Goal: Transaction & Acquisition: Purchase product/service

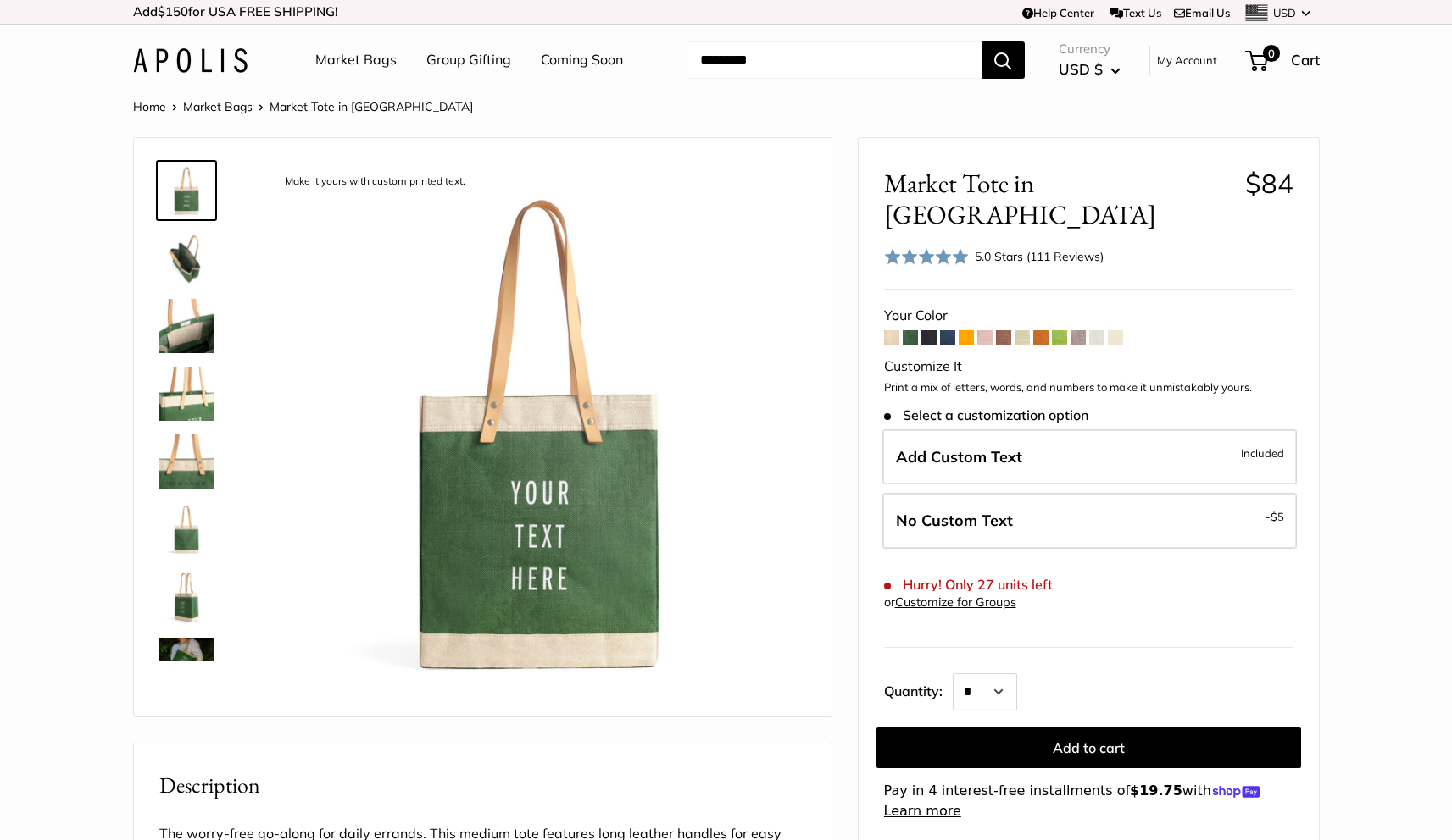
click at [924, 331] on span at bounding box center [929, 338] width 15 height 15
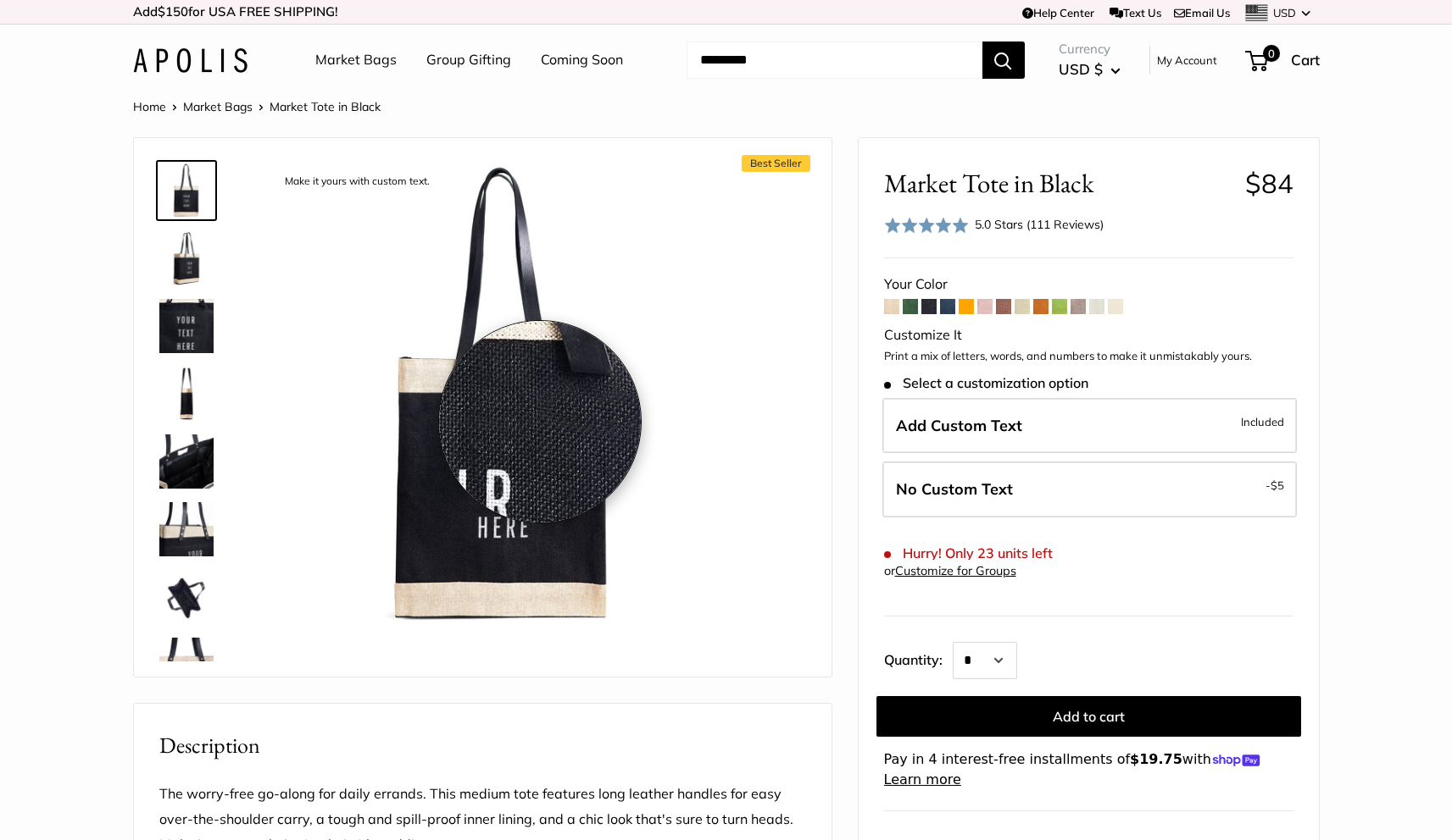
click at [180, 399] on img at bounding box center [187, 395] width 55 height 55
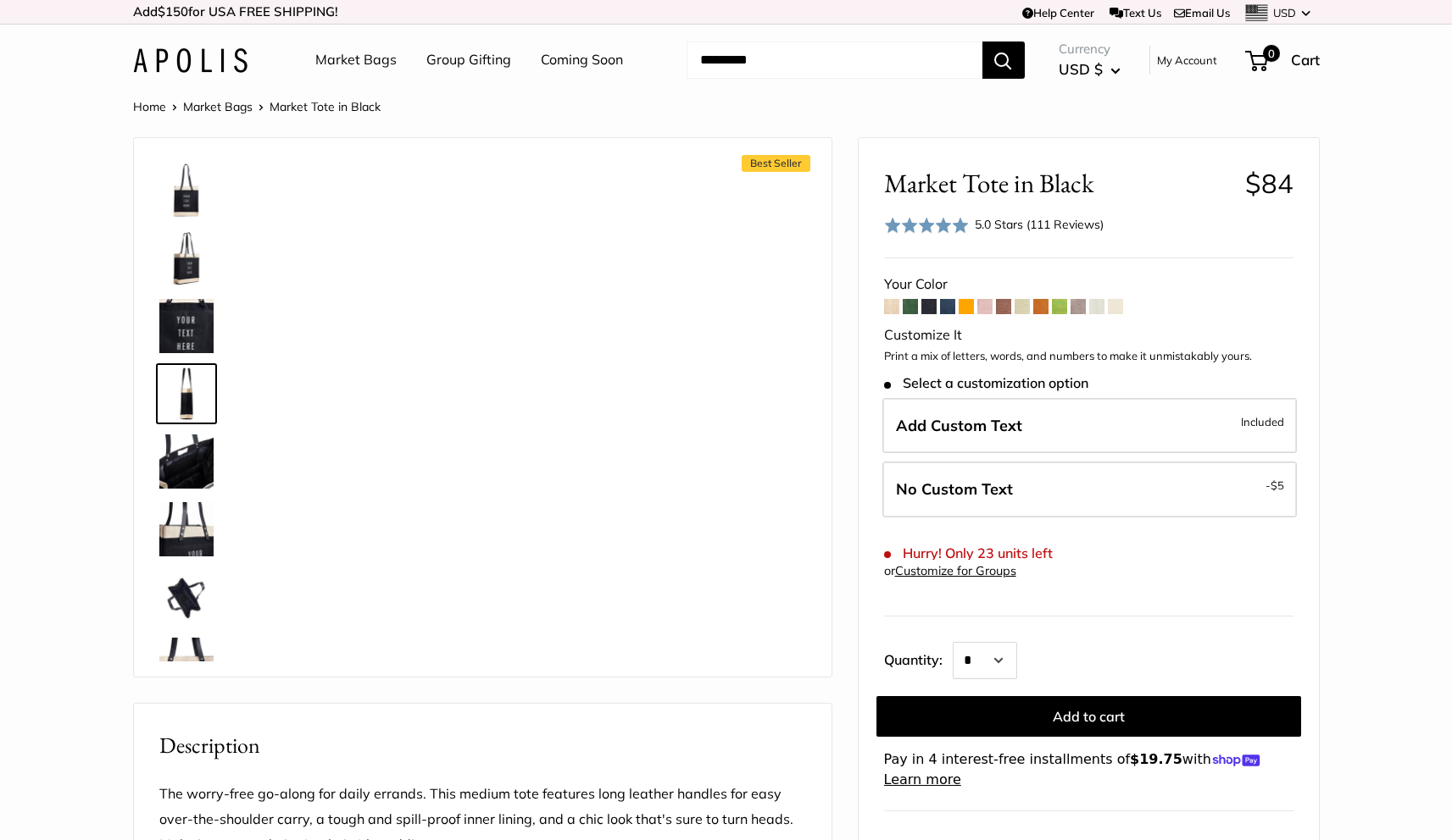
scroll to position [176, 0]
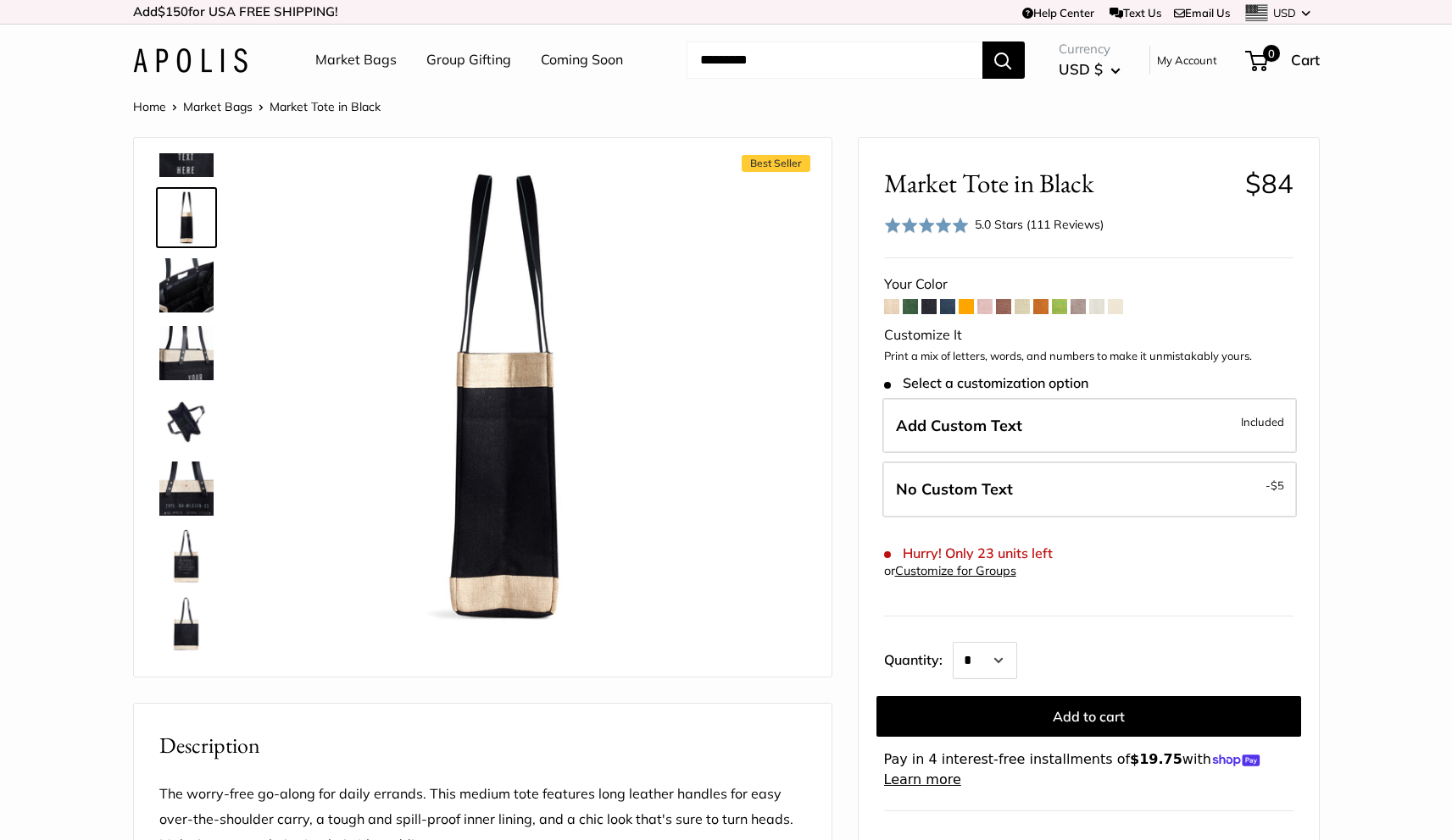
click at [198, 660] on div "Best Seller Make it yours with custom text. Custom printed text with eco-friend…" at bounding box center [482, 408] width 655 height 505
click at [189, 611] on img at bounding box center [187, 624] width 55 height 55
